Goal: Task Accomplishment & Management: Use online tool/utility

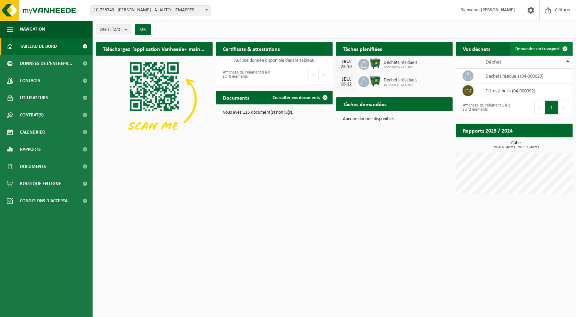
click at [528, 47] on span "Demander un transport" at bounding box center [538, 49] width 45 height 4
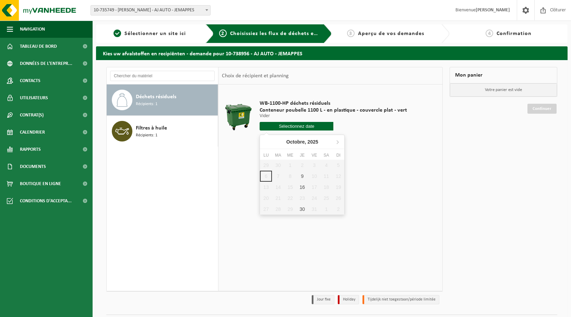
click at [279, 125] on input "text" at bounding box center [297, 126] width 74 height 9
click at [302, 176] on div "9" at bounding box center [302, 176] width 12 height 11
type input "à partir de 2025-10-09"
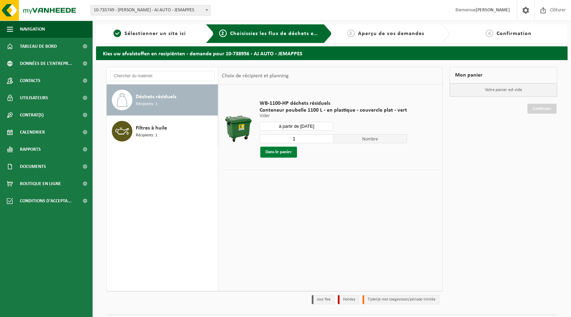
click at [275, 148] on button "Dans le panier" at bounding box center [278, 151] width 37 height 11
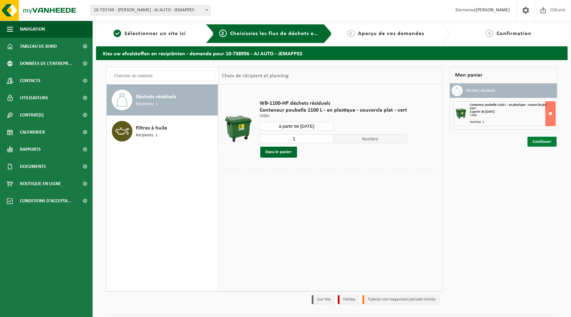
click at [536, 140] on link "Continuer" at bounding box center [542, 142] width 29 height 10
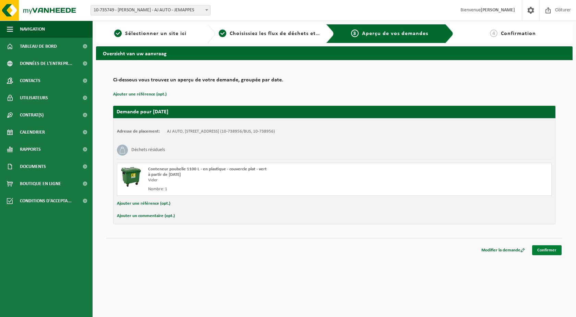
click at [551, 247] on link "Confirmer" at bounding box center [547, 250] width 30 height 10
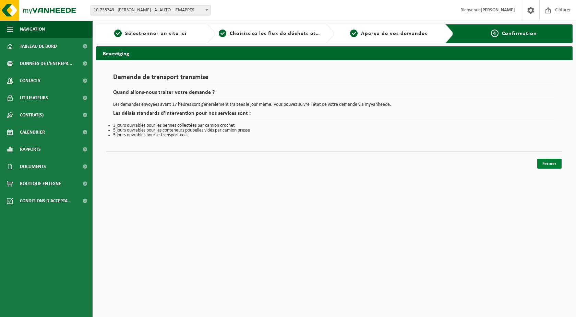
click at [548, 161] on link "Fermer" at bounding box center [550, 163] width 24 height 10
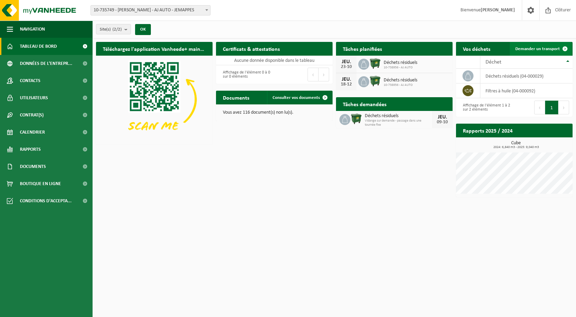
click at [537, 47] on span "Demander un transport" at bounding box center [538, 49] width 45 height 4
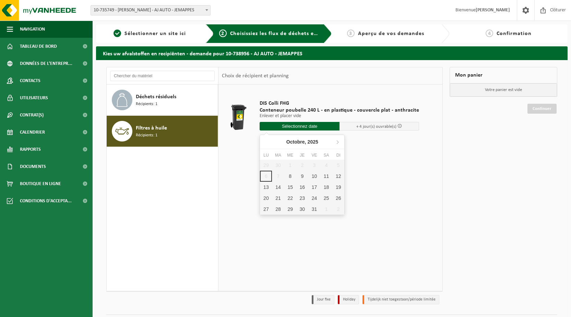
click at [288, 127] on input "text" at bounding box center [300, 126] width 80 height 9
click at [291, 176] on div "8" at bounding box center [290, 176] width 12 height 11
type input "à partir de 2025-10-08"
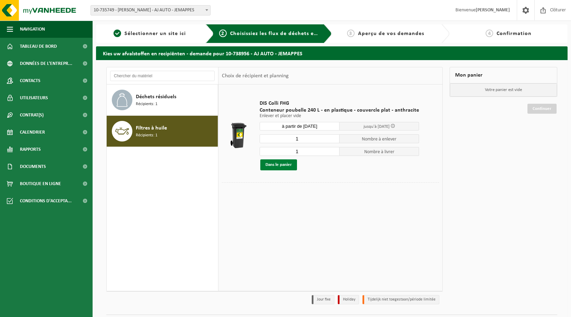
click at [274, 164] on button "Dans le panier" at bounding box center [278, 164] width 37 height 11
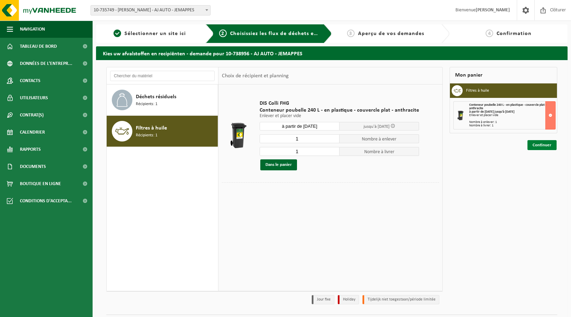
click at [539, 141] on link "Continuer" at bounding box center [542, 145] width 29 height 10
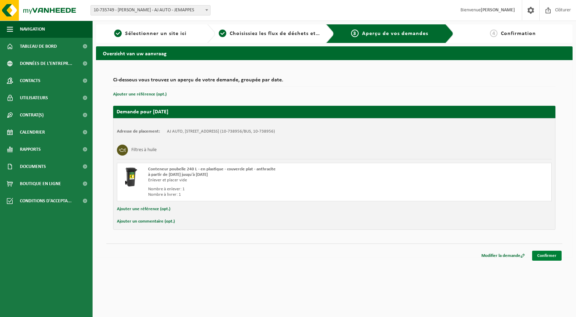
click at [543, 254] on link "Confirmer" at bounding box center [547, 255] width 30 height 10
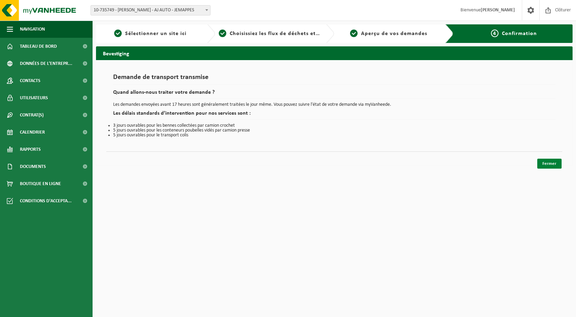
click at [548, 164] on link "Fermer" at bounding box center [550, 163] width 24 height 10
